Goal: Use online tool/utility: Use online tool/utility

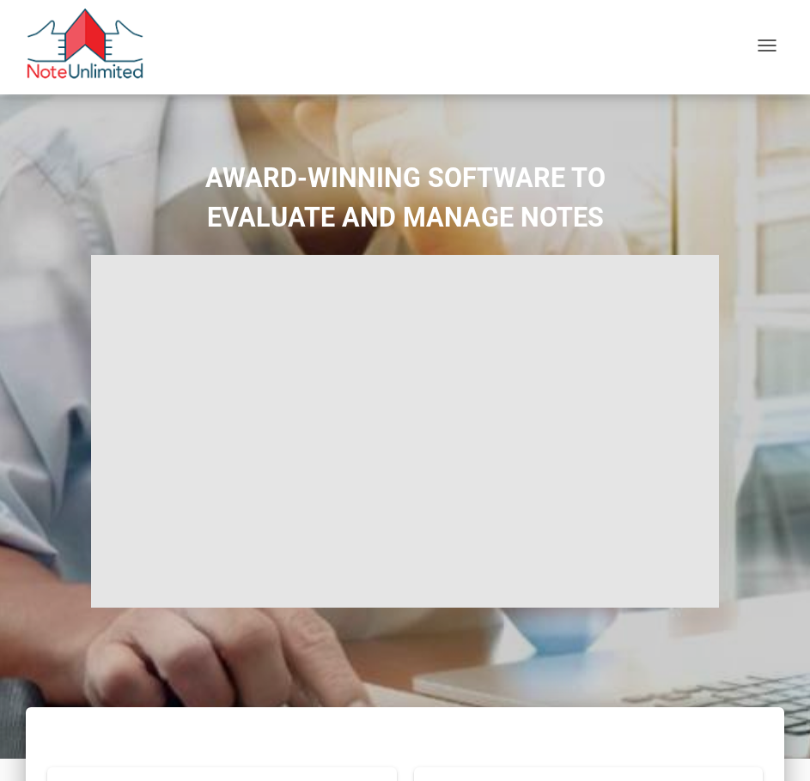
click at [777, 31] on div "Calculator Plans Personal Business Sign in Join for free" at bounding box center [405, 47] width 784 height 94
type input "Introduction to new features"
select select
click at [766, 47] on div "button" at bounding box center [766, 46] width 19 height 15
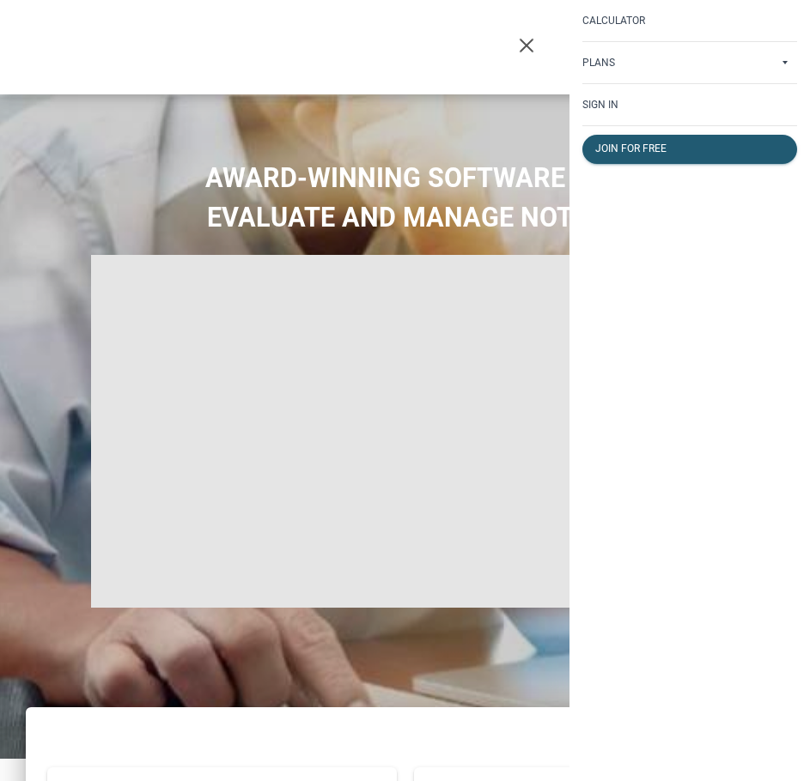
click at [595, 100] on p "Sign in" at bounding box center [600, 105] width 36 height 12
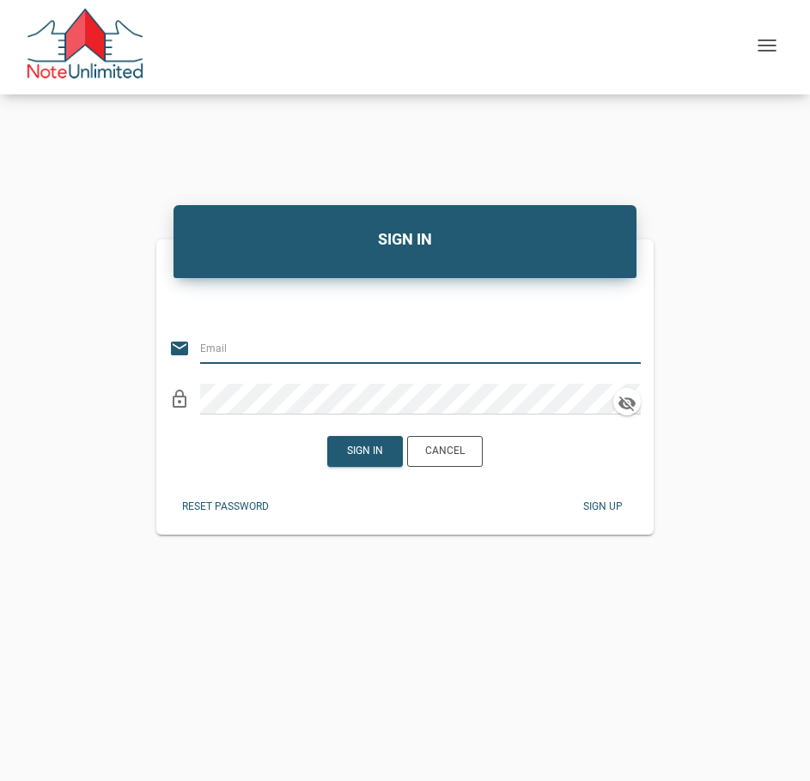
type input "[PERSON_NAME][EMAIL_ADDRESS][DOMAIN_NAME]"
click at [352, 450] on div "Sign in" at bounding box center [365, 451] width 36 height 15
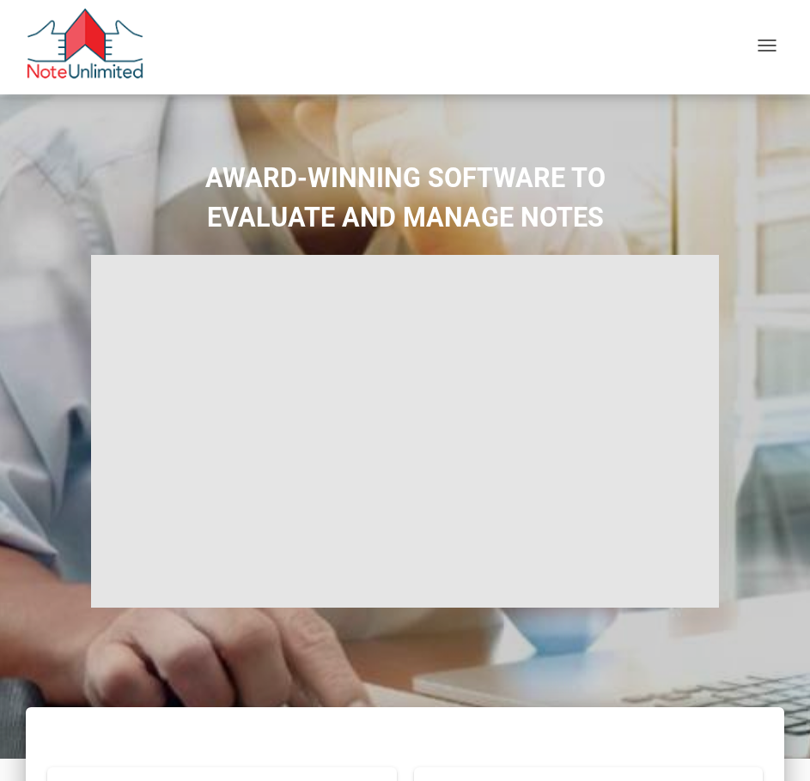
click at [782, 36] on div "button" at bounding box center [766, 47] width 35 height 29
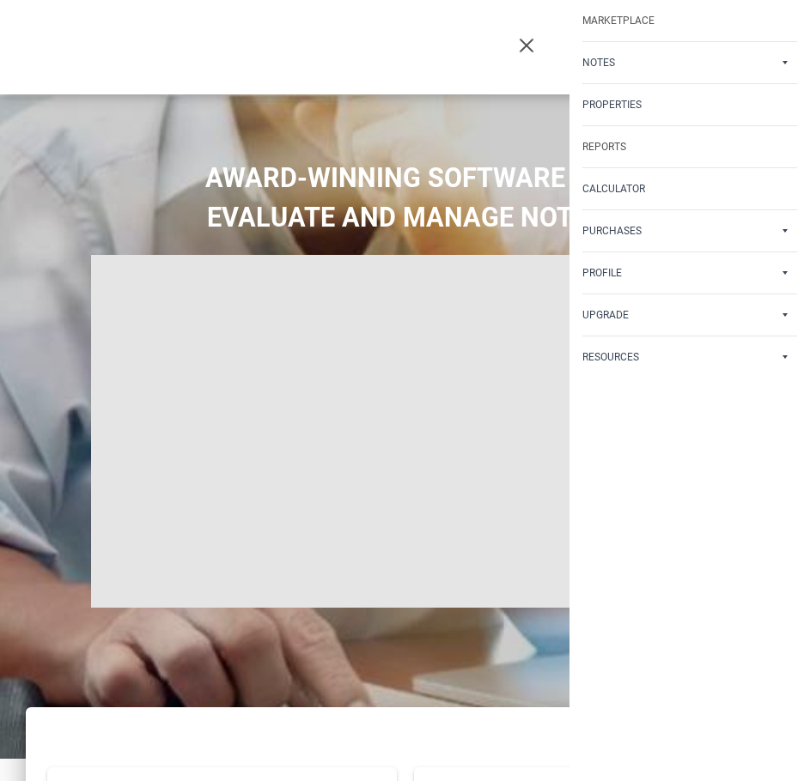
type input "Introduction to new features"
select select
click at [620, 186] on p "Calculator" at bounding box center [613, 189] width 63 height 12
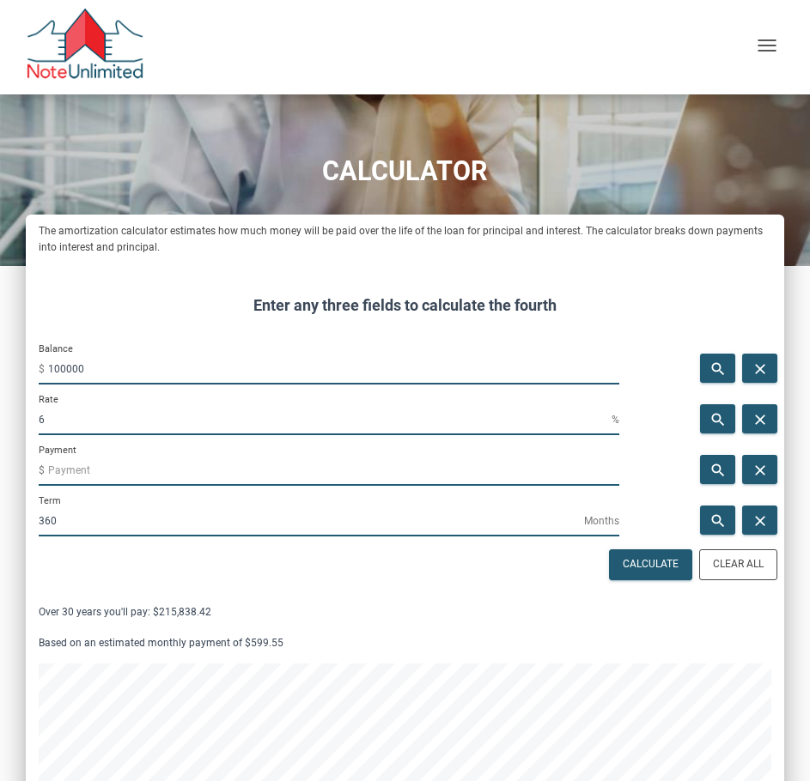
scroll to position [1299, 758]
drag, startPoint x: 130, startPoint y: 374, endPoint x: -23, endPoint y: 356, distance: 154.7
click at [0, 356] on html "Marketplace Notes Dashboard Transactions Properties Reports Calculator Purchase…" at bounding box center [405, 390] width 810 height 781
click at [92, 367] on input "100000" at bounding box center [333, 369] width 571 height 31
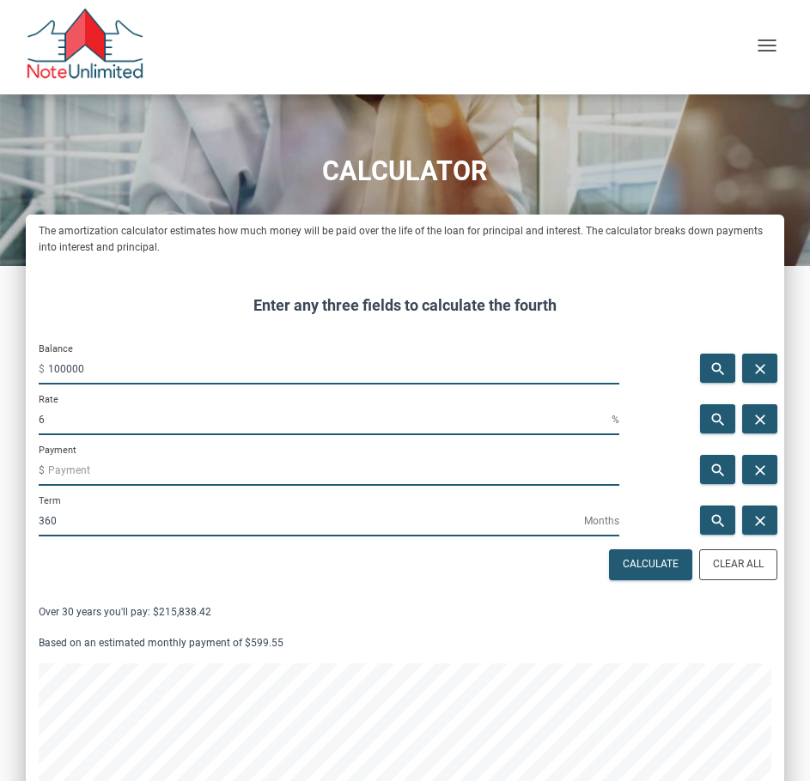
click at [92, 367] on input "100000" at bounding box center [333, 369] width 571 height 31
type input "240000"
drag, startPoint x: 62, startPoint y: 415, endPoint x: -5, endPoint y: 415, distance: 67.0
click at [0, 415] on html "Marketplace Notes Dashboard Transactions Properties Reports Calculator Purchase…" at bounding box center [405, 390] width 810 height 781
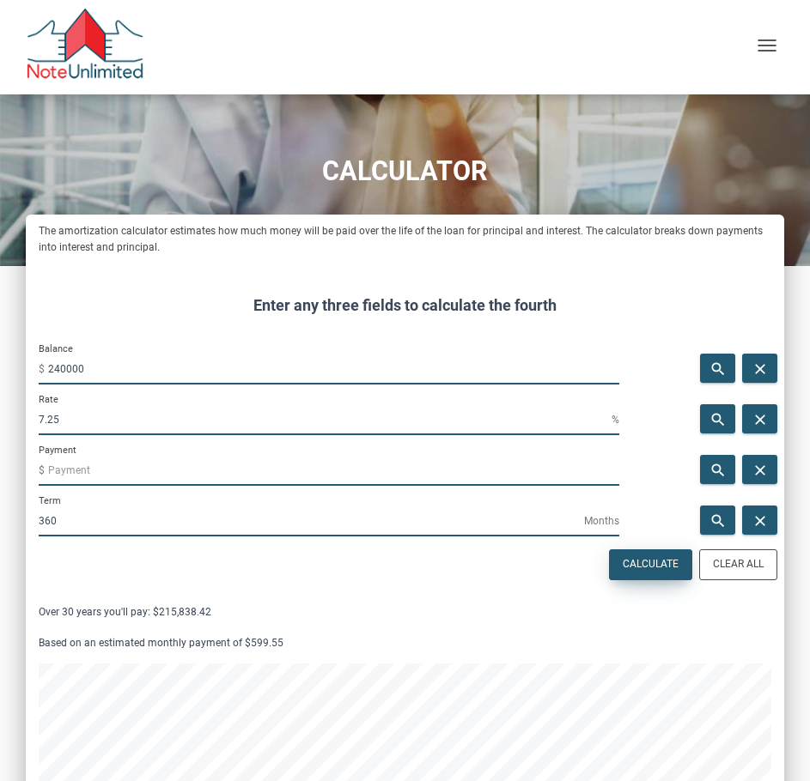
type input "7.25"
click at [640, 560] on div "Calculate" at bounding box center [650, 564] width 56 height 15
type input "-1637.22"
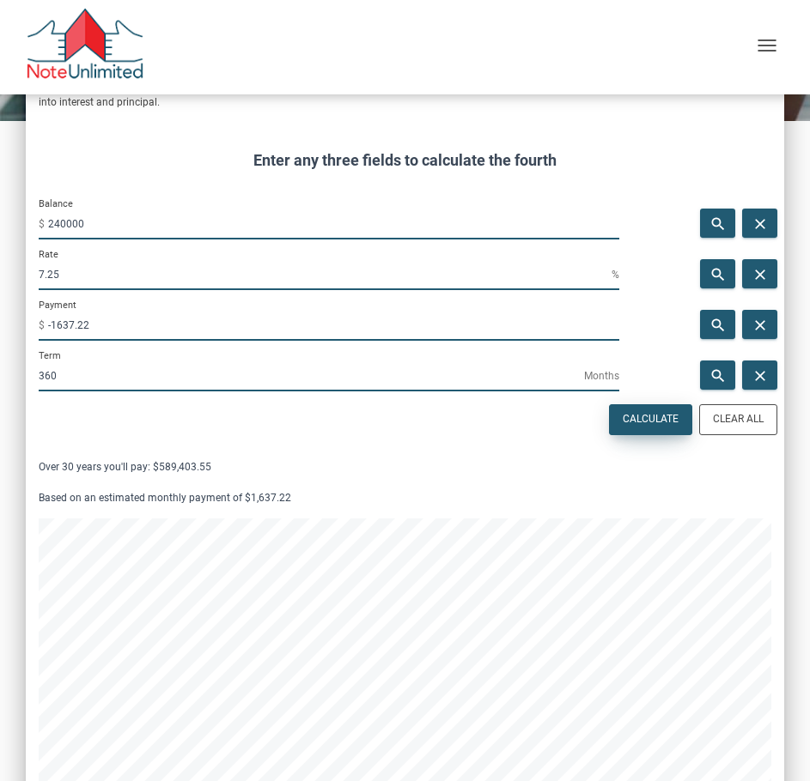
scroll to position [146, 0]
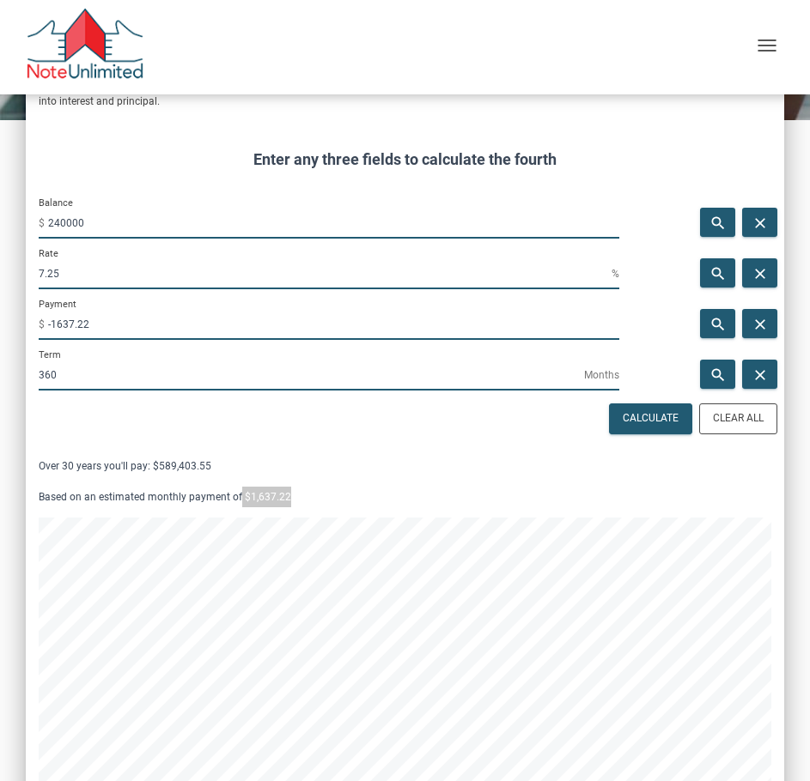
drag, startPoint x: 239, startPoint y: 498, endPoint x: 303, endPoint y: 501, distance: 64.4
click at [303, 501] on p "Based on an estimated monthly payment of $1,637.22" at bounding box center [405, 497] width 732 height 21
click at [250, 497] on p "Based on an estimated monthly payment of $1,637.22" at bounding box center [405, 497] width 732 height 21
